Goal: Information Seeking & Learning: Learn about a topic

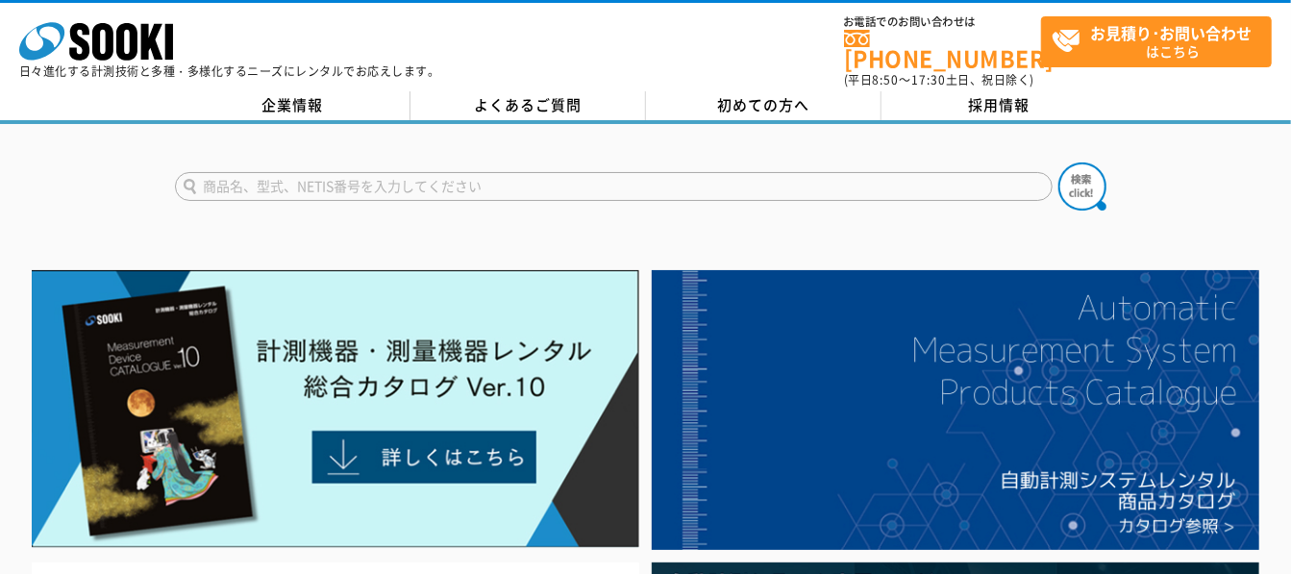
drag, startPoint x: 0, startPoint y: 0, endPoint x: 425, endPoint y: 166, distance: 456.3
click at [425, 172] on input "text" at bounding box center [614, 186] width 878 height 29
type input "打点"
click at [1058, 162] on button at bounding box center [1082, 186] width 48 height 48
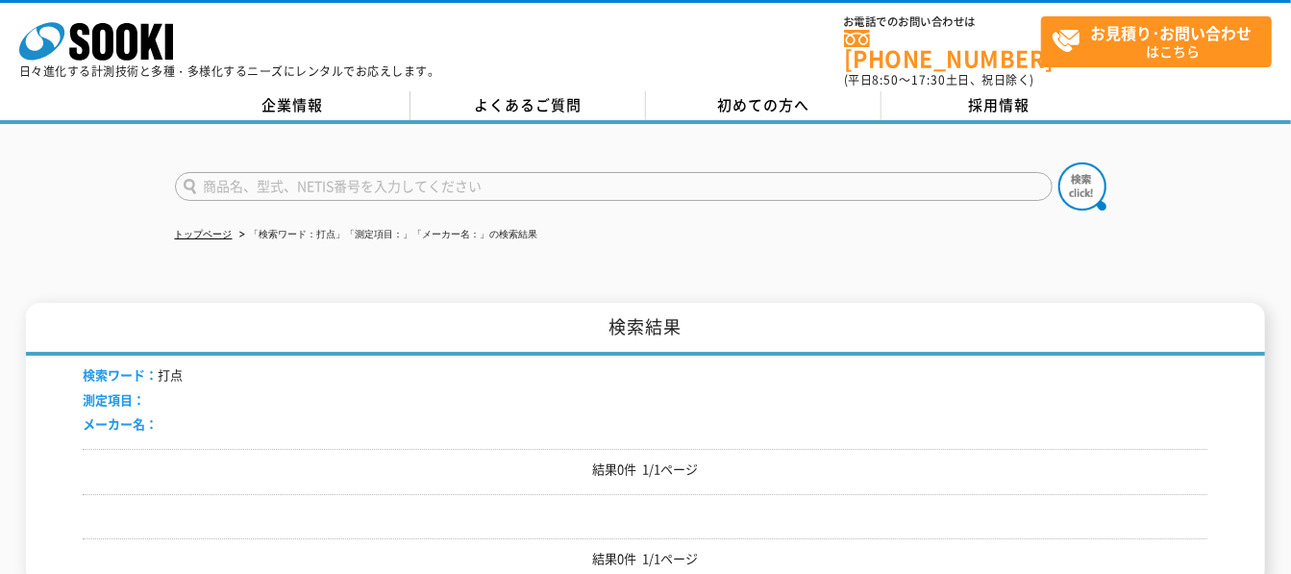
click at [861, 173] on input "text" at bounding box center [614, 186] width 878 height 29
type input "打点"
click at [1097, 167] on img at bounding box center [1082, 186] width 48 height 48
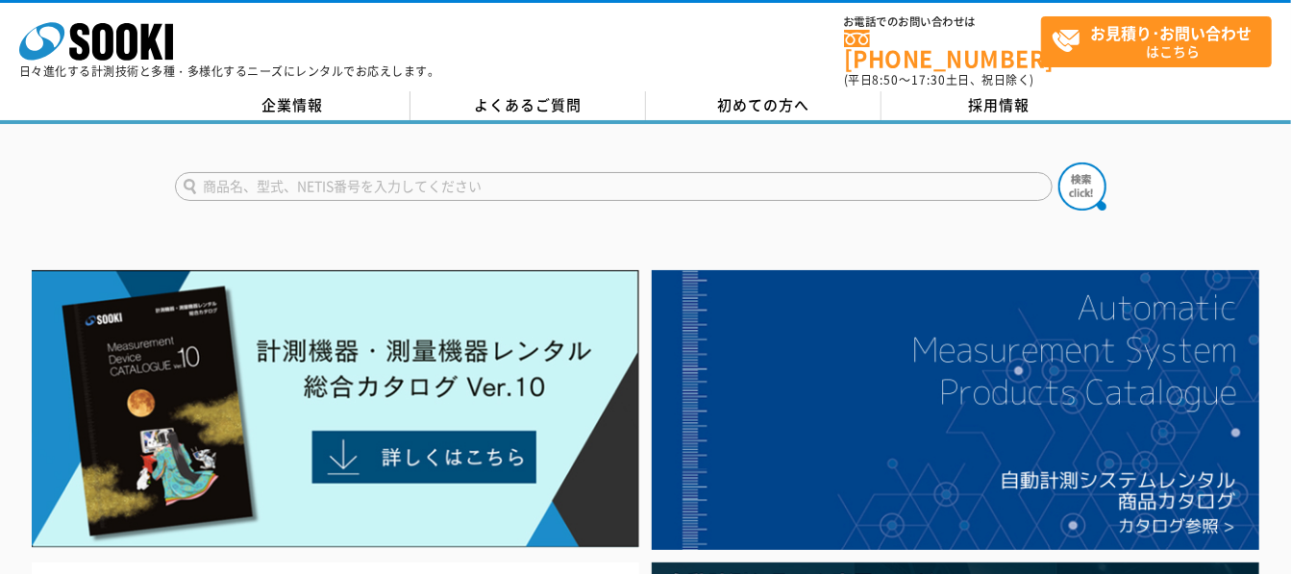
click at [532, 175] on input "text" at bounding box center [614, 186] width 878 height 29
type input "打点"
drag, startPoint x: 1118, startPoint y: 175, endPoint x: 1106, endPoint y: 171, distance: 13.1
click at [1117, 175] on div "打点" at bounding box center [645, 170] width 1291 height 92
click at [1088, 170] on img at bounding box center [1082, 186] width 48 height 48
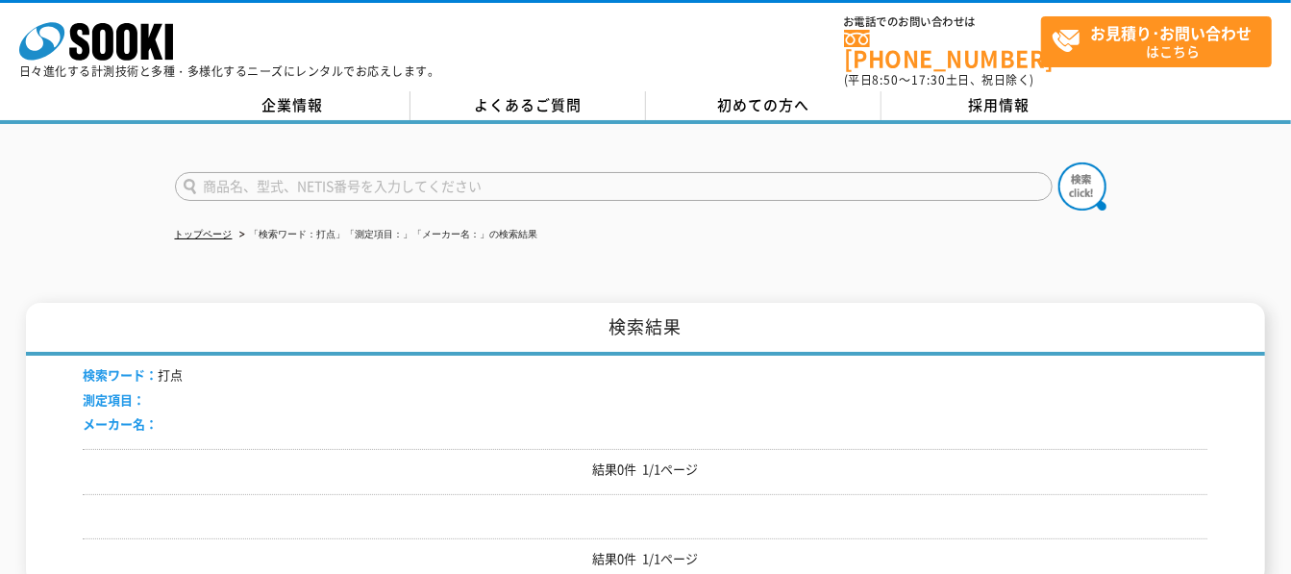
click at [262, 183] on input "text" at bounding box center [614, 186] width 878 height 29
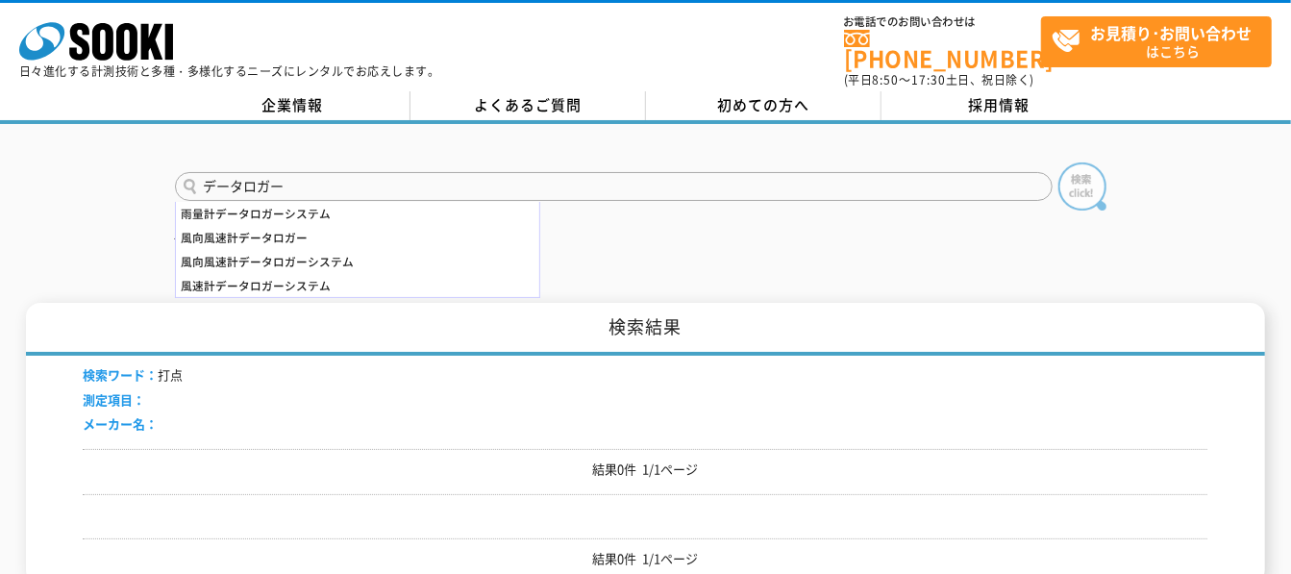
type input "データロガー"
click at [1082, 170] on img at bounding box center [1082, 186] width 48 height 48
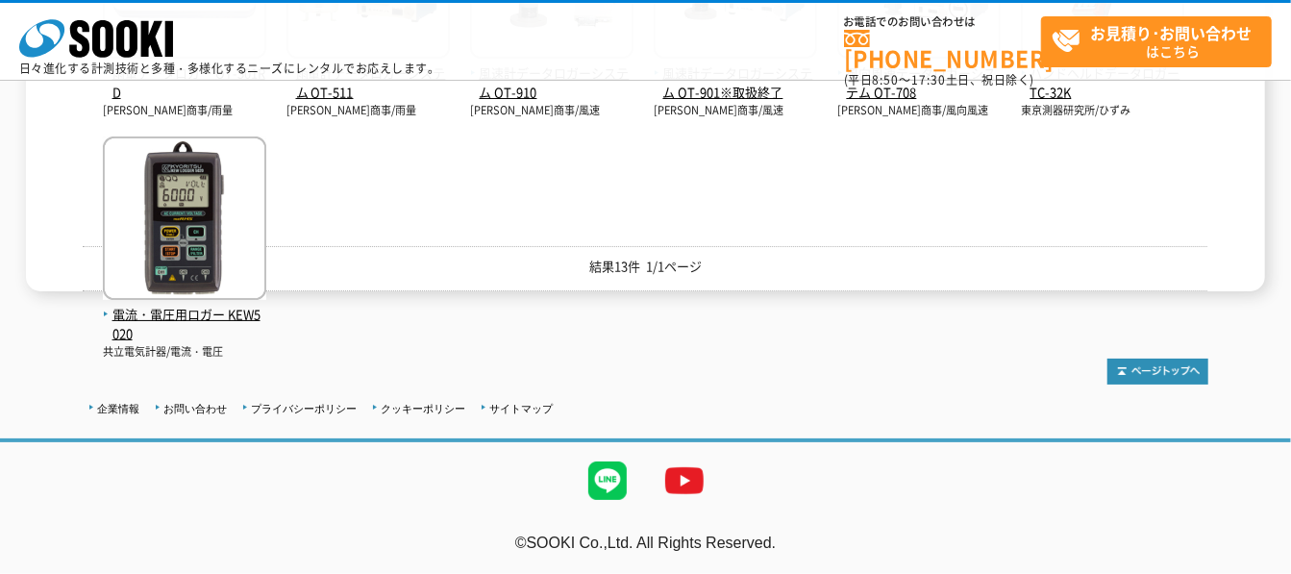
scroll to position [706, 0]
